Goal: Task Accomplishment & Management: Manage account settings

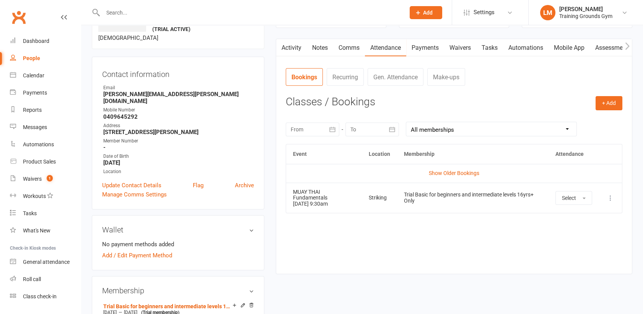
scroll to position [59, 0]
click at [112, 11] on input "text" at bounding box center [250, 12] width 299 height 11
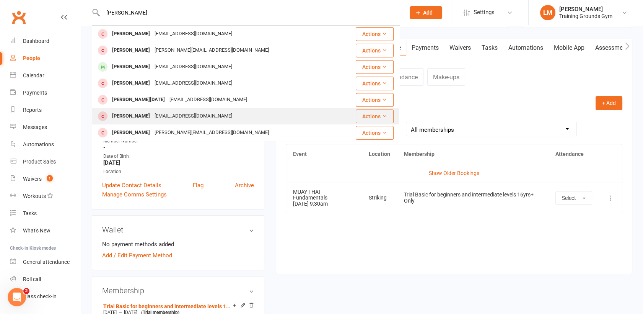
type input "[PERSON_NAME]"
click at [145, 115] on div "[PERSON_NAME]" at bounding box center [131, 116] width 42 height 11
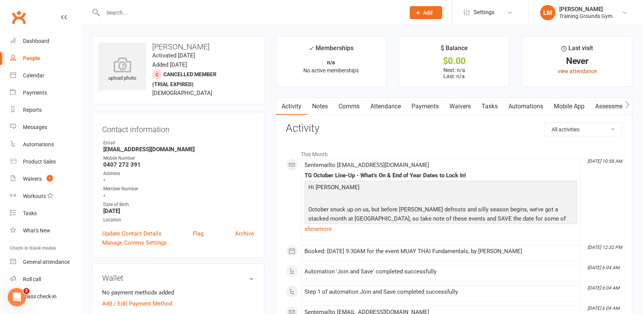
click at [573, 70] on link "view attendance" at bounding box center [577, 71] width 39 height 6
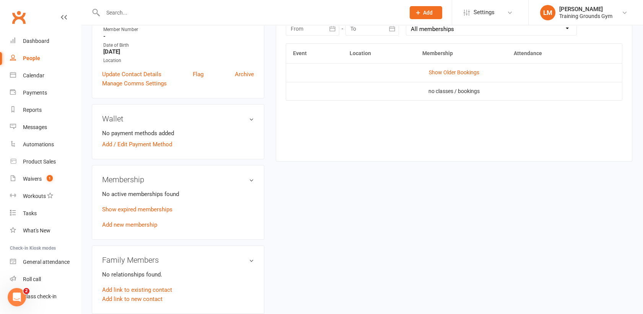
scroll to position [171, 0]
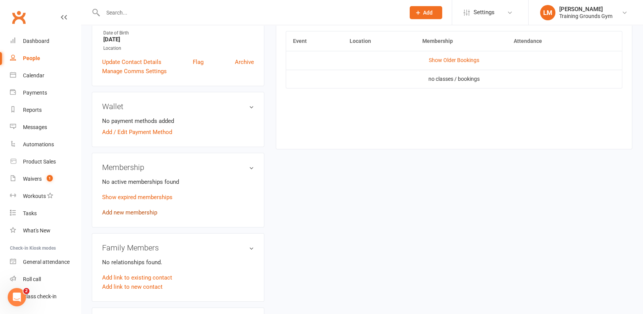
click at [129, 213] on link "Add new membership" at bounding box center [129, 212] width 55 height 7
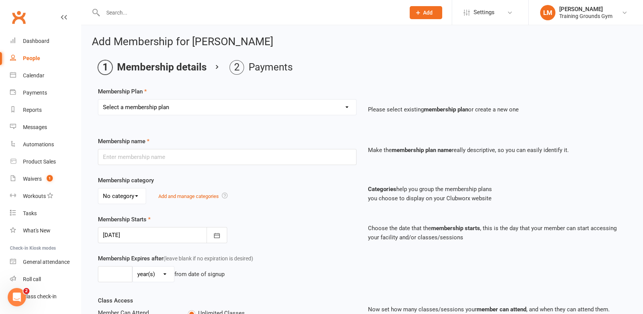
click at [232, 103] on select "Select a membership plan Create new Membership Plan Trial Basic for beginners a…" at bounding box center [227, 106] width 258 height 15
select select "15"
click at [98, 99] on select "Select a membership plan Create new Membership Plan Trial Basic for beginners a…" at bounding box center [227, 106] width 258 height 15
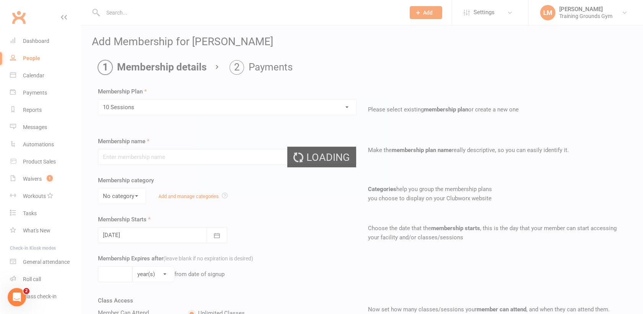
type input "10 Sessions"
select select "0"
type input "1"
type input "10"
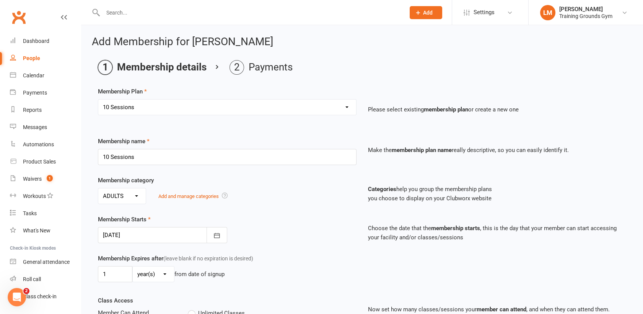
scroll to position [321, 0]
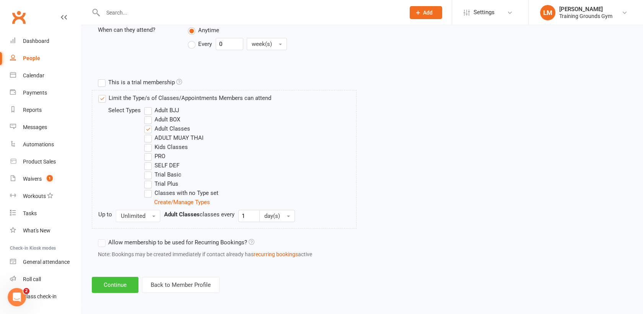
click at [124, 280] on button "Continue" at bounding box center [115, 285] width 47 height 16
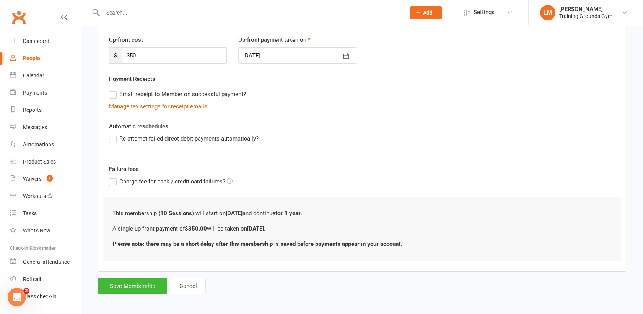
scroll to position [102, 0]
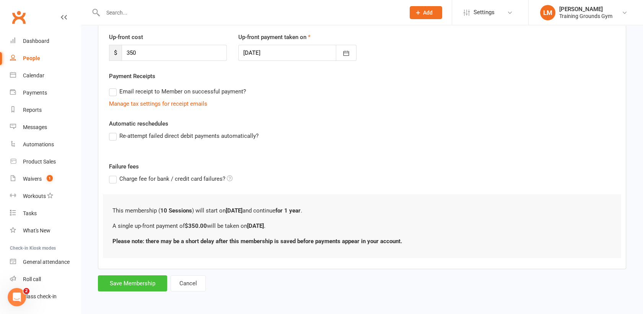
click at [138, 279] on button "Save Membership" at bounding box center [132, 283] width 69 height 16
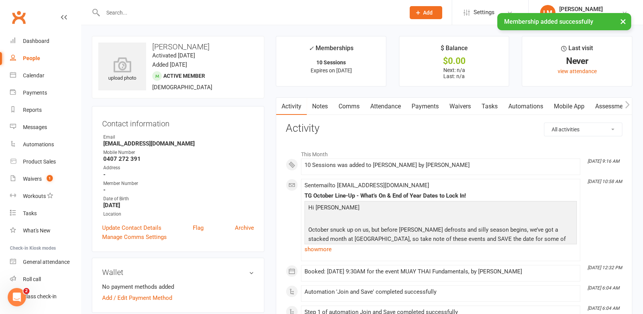
click at [394, 105] on link "Attendance" at bounding box center [385, 107] width 41 height 18
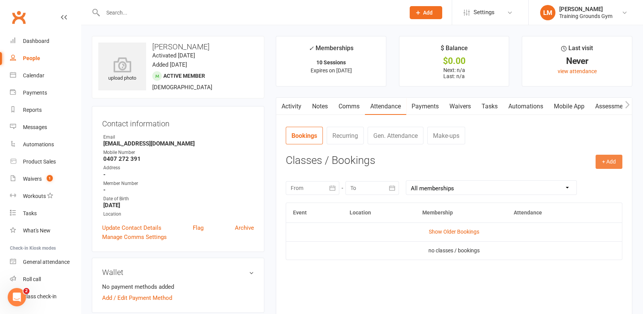
click at [609, 157] on button "+ Add" at bounding box center [609, 162] width 27 height 14
click at [567, 176] on link "Book Event" at bounding box center [584, 178] width 76 height 15
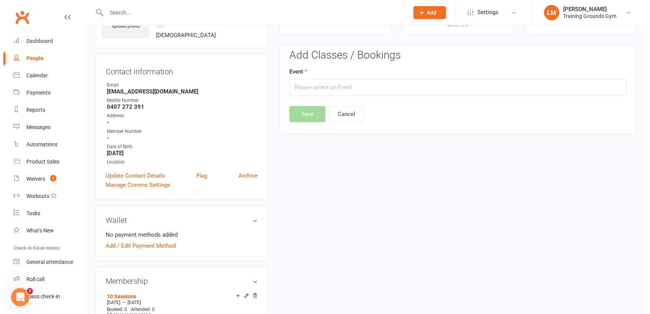
scroll to position [59, 0]
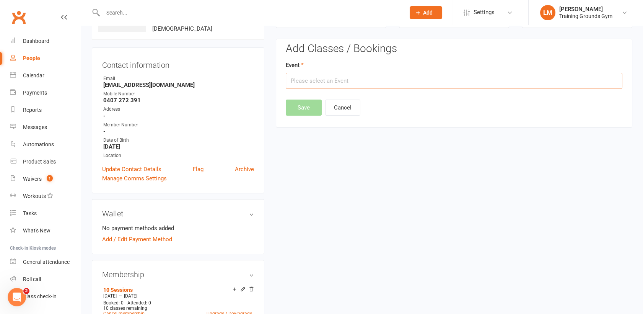
click at [443, 81] on input "text" at bounding box center [454, 81] width 337 height 16
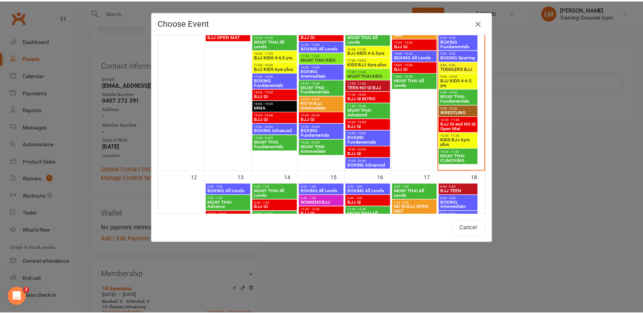
scroll to position [273, 0]
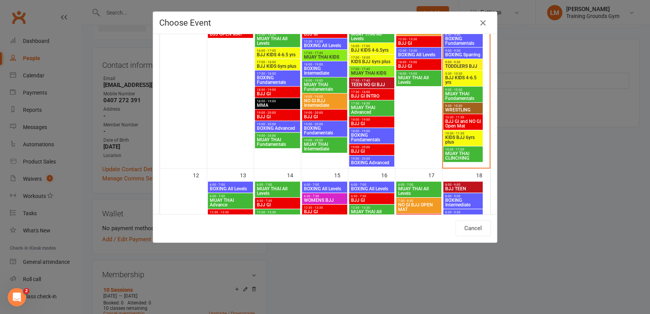
click at [466, 90] on span "9:30 - 10:30" at bounding box center [463, 89] width 36 height 3
type input "MUAY THAI Fundamentals - [DATE] 9:30:00 AM"
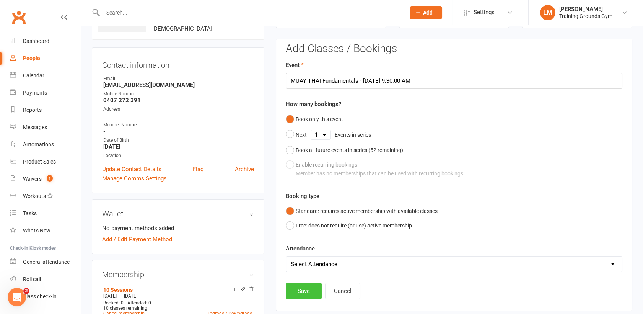
click at [306, 293] on button "Save" at bounding box center [304, 291] width 36 height 16
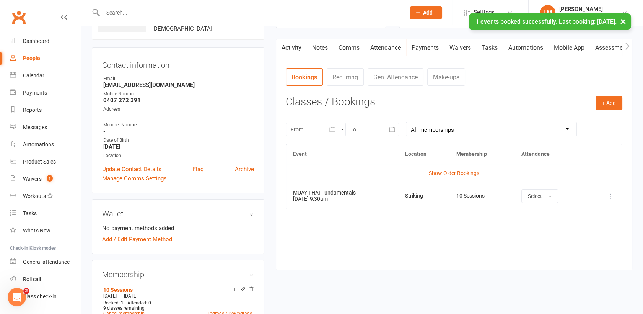
click at [425, 44] on link "Payments" at bounding box center [425, 48] width 38 height 18
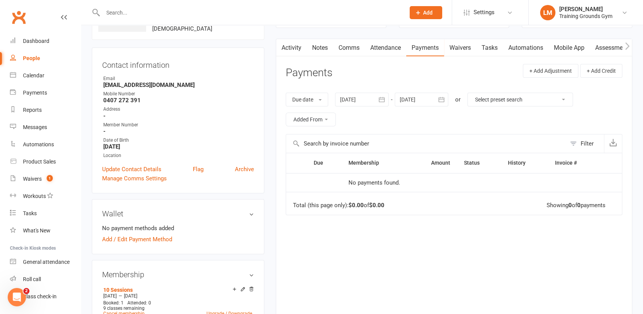
click at [423, 47] on link "Payments" at bounding box center [425, 48] width 38 height 18
click at [291, 48] on link "Activity" at bounding box center [291, 48] width 31 height 18
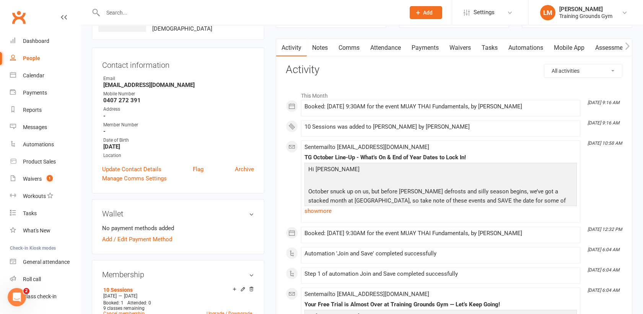
click at [426, 45] on link "Payments" at bounding box center [425, 48] width 38 height 18
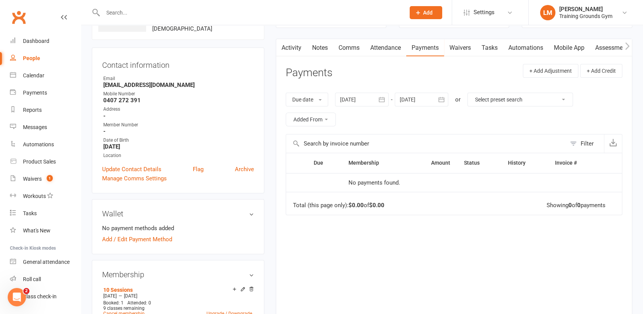
click at [433, 98] on div at bounding box center [422, 100] width 54 height 14
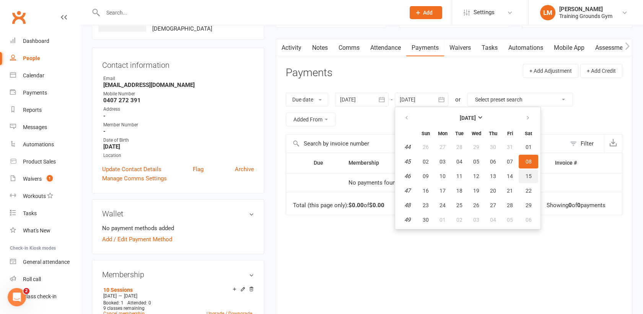
click at [531, 175] on span "15" at bounding box center [529, 176] width 6 height 6
type input "[DATE]"
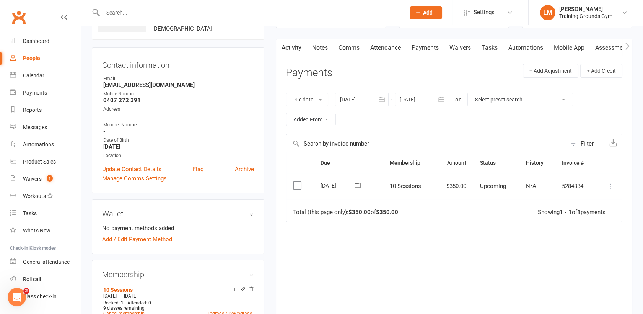
click at [608, 185] on icon at bounding box center [611, 186] width 8 height 8
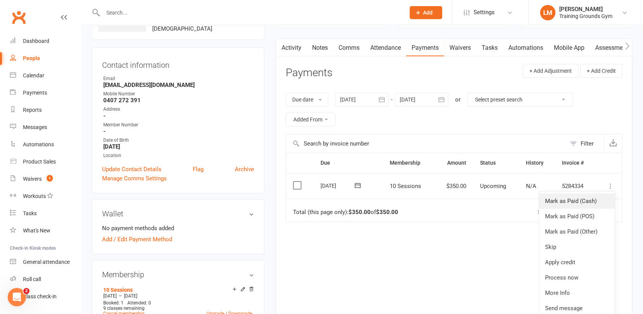
click at [582, 200] on link "Mark as Paid (Cash)" at bounding box center [577, 200] width 76 height 15
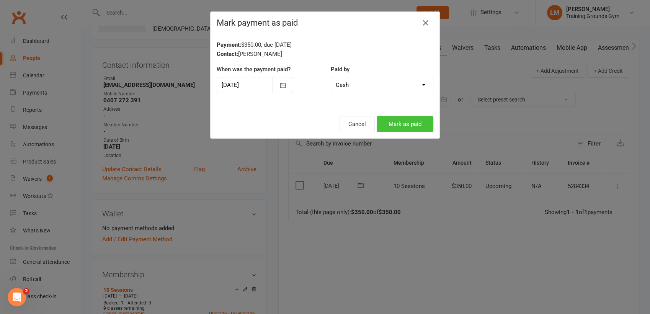
click at [397, 125] on button "Mark as paid" at bounding box center [404, 124] width 57 height 16
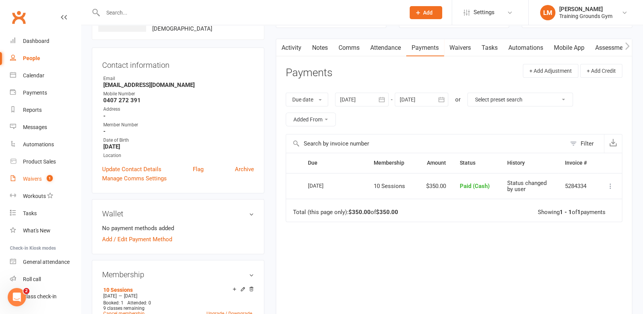
click at [23, 185] on link "Waivers 1" at bounding box center [45, 178] width 71 height 17
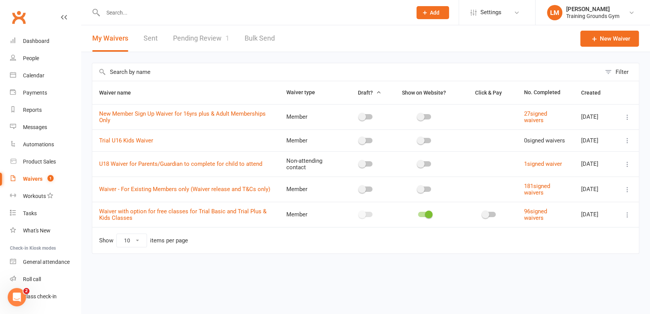
click at [191, 32] on link "Pending Review 1" at bounding box center [201, 38] width 56 height 26
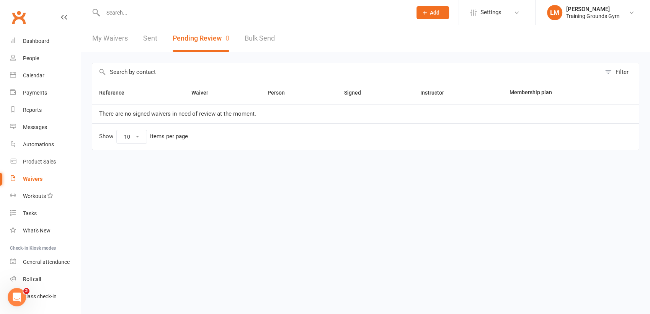
click at [33, 183] on link "Waivers" at bounding box center [45, 178] width 71 height 17
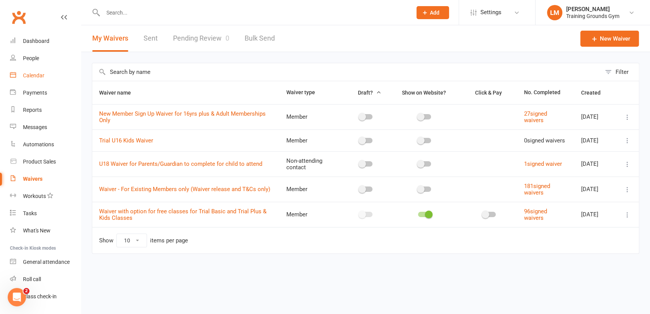
click at [31, 76] on div "Calendar" at bounding box center [33, 75] width 21 height 6
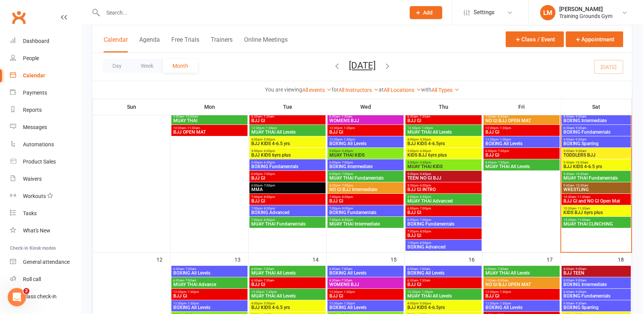
scroll to position [239, 0]
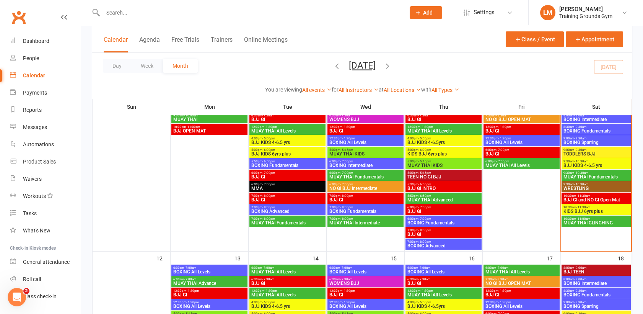
click at [597, 173] on span "9:30am - 10:30am" at bounding box center [596, 172] width 66 height 3
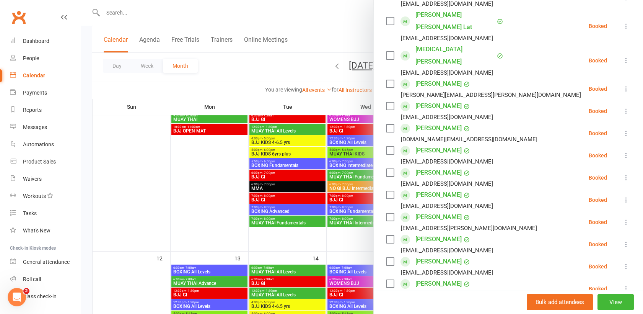
scroll to position [167, 0]
